Goal: Transaction & Acquisition: Download file/media

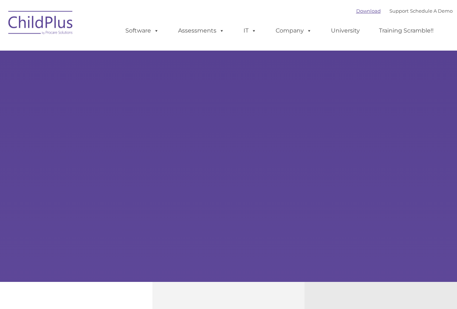
select select "MEDIUM"
type input ""
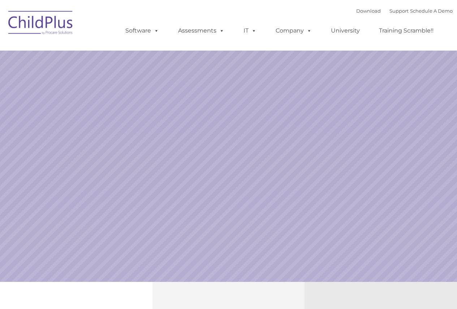
select select "MEDIUM"
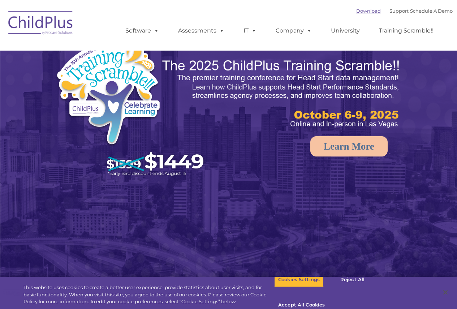
click at [359, 11] on link "Download" at bounding box center [368, 11] width 25 height 6
